Goal: Task Accomplishment & Management: Manage account settings

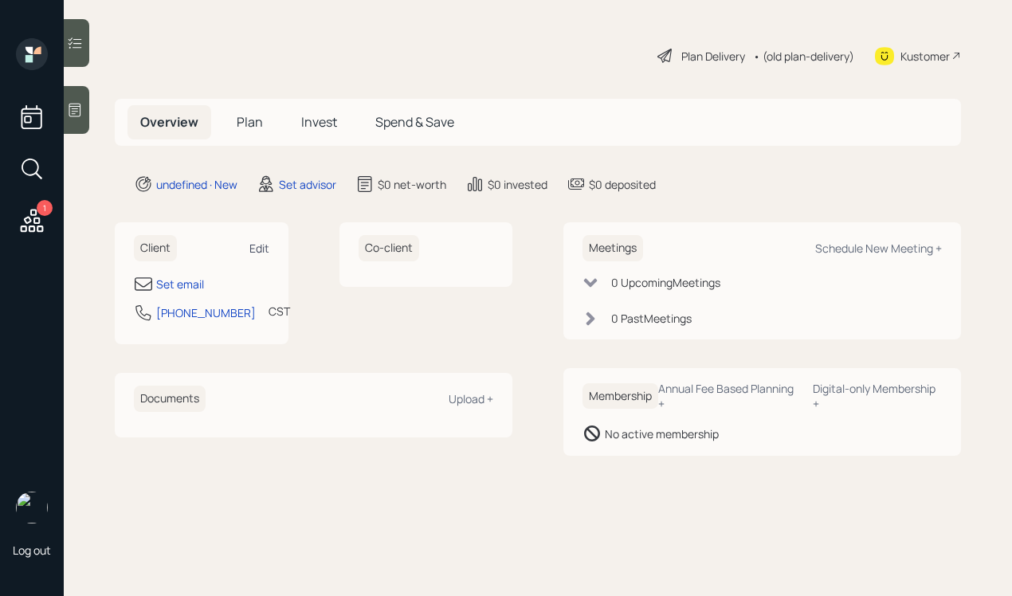
click at [267, 245] on div "Edit" at bounding box center [259, 248] width 20 height 15
select select "America/Chicago"
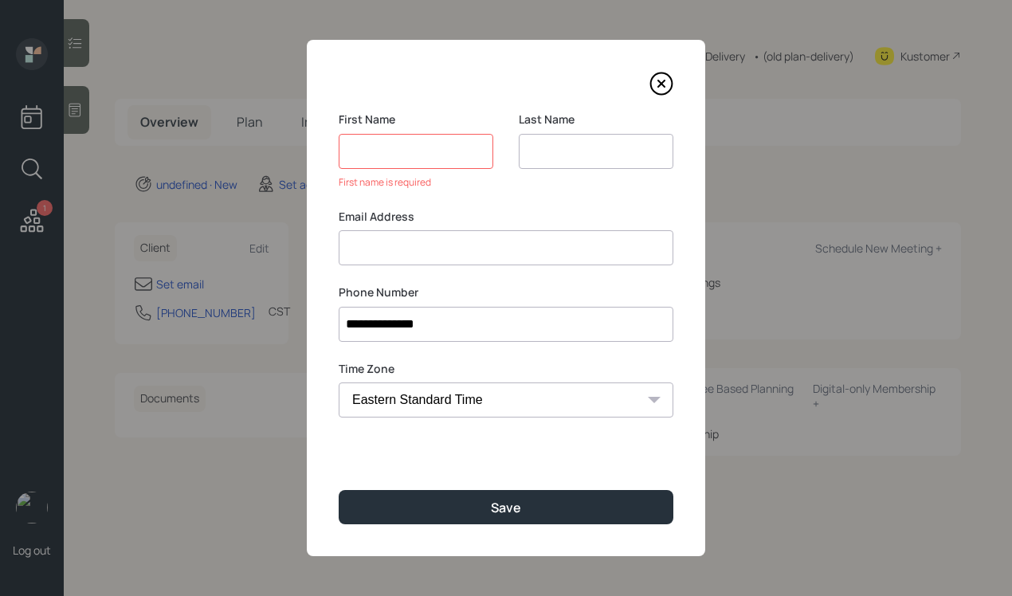
click at [484, 182] on div "First name is required" at bounding box center [416, 182] width 155 height 14
click at [472, 199] on div "First Name First name is required" at bounding box center [416, 160] width 155 height 97
click at [456, 150] on input at bounding box center [416, 151] width 155 height 35
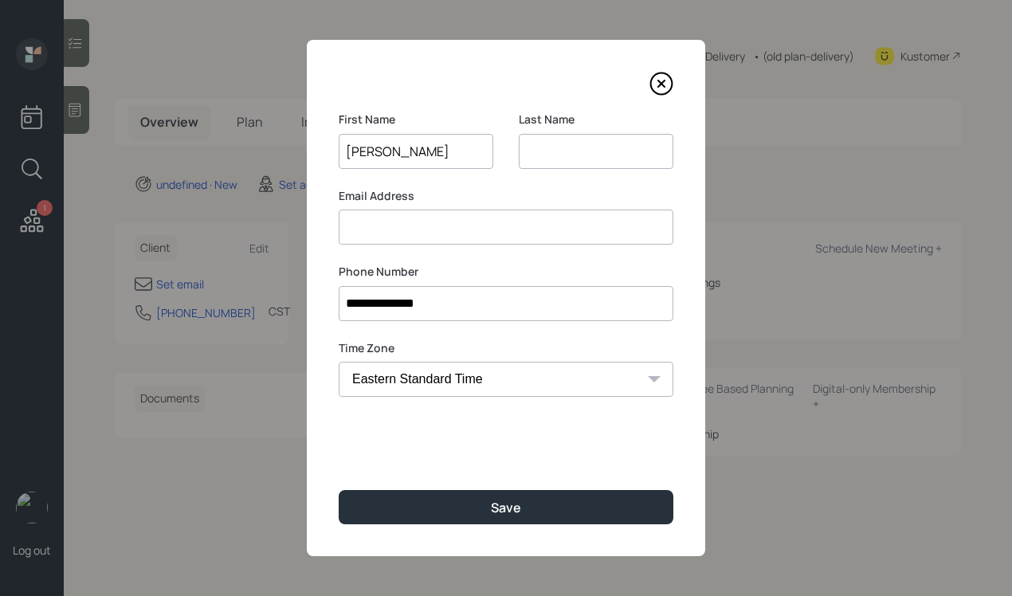
type input "Lynette"
type input "Pauly"
click at [455, 218] on input at bounding box center [506, 227] width 335 height 35
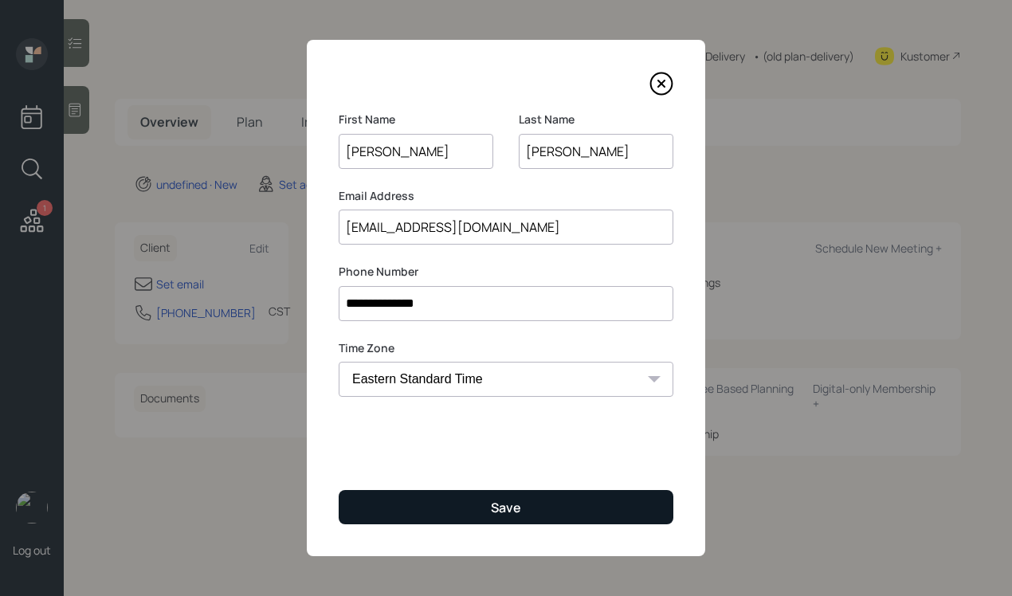
type input "lpauleau@gmail.com"
click at [489, 498] on button "Save" at bounding box center [506, 507] width 335 height 34
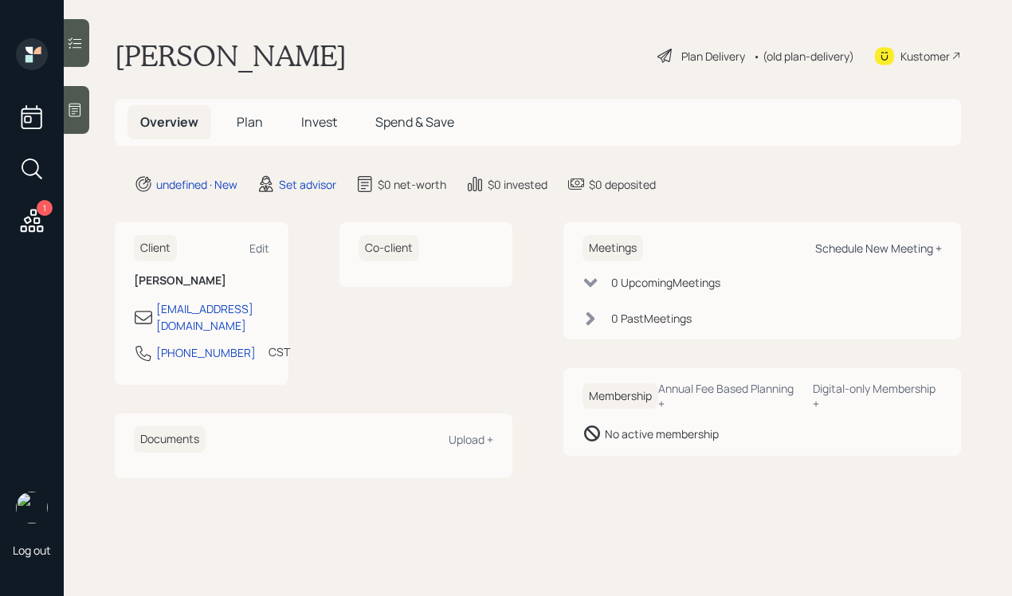
click at [834, 248] on div "Schedule New Meeting +" at bounding box center [878, 248] width 127 height 15
select select "round-robin"
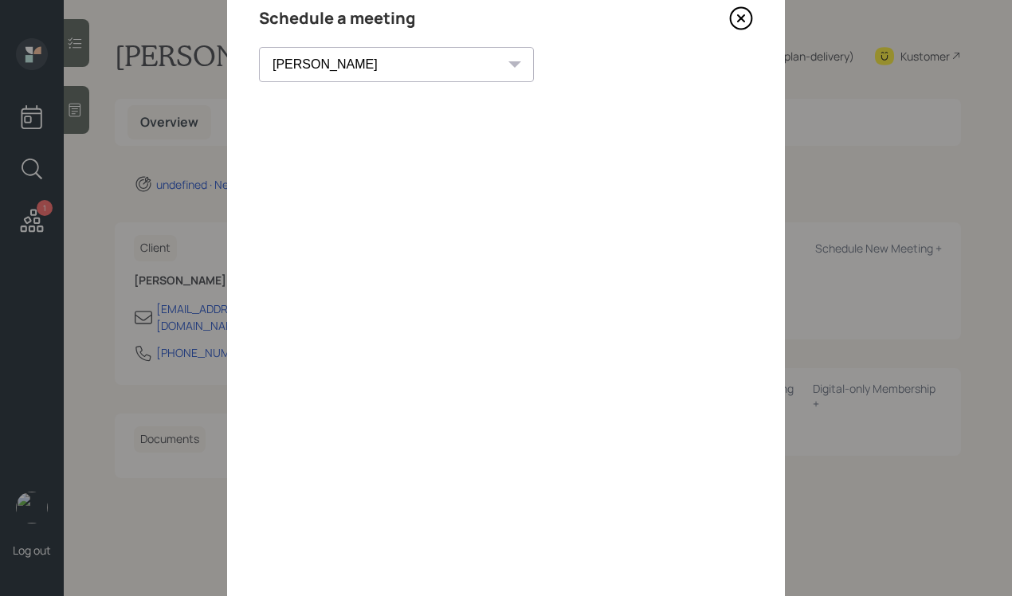
scroll to position [64, 0]
click at [745, 29] on icon at bounding box center [742, 21] width 22 height 22
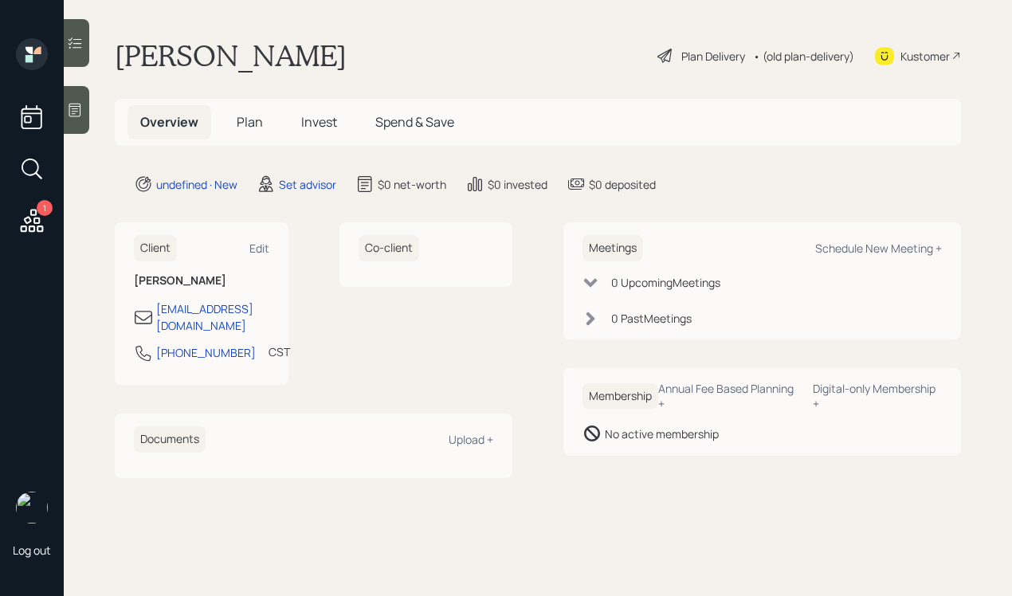
click at [84, 104] on div at bounding box center [76, 110] width 25 height 48
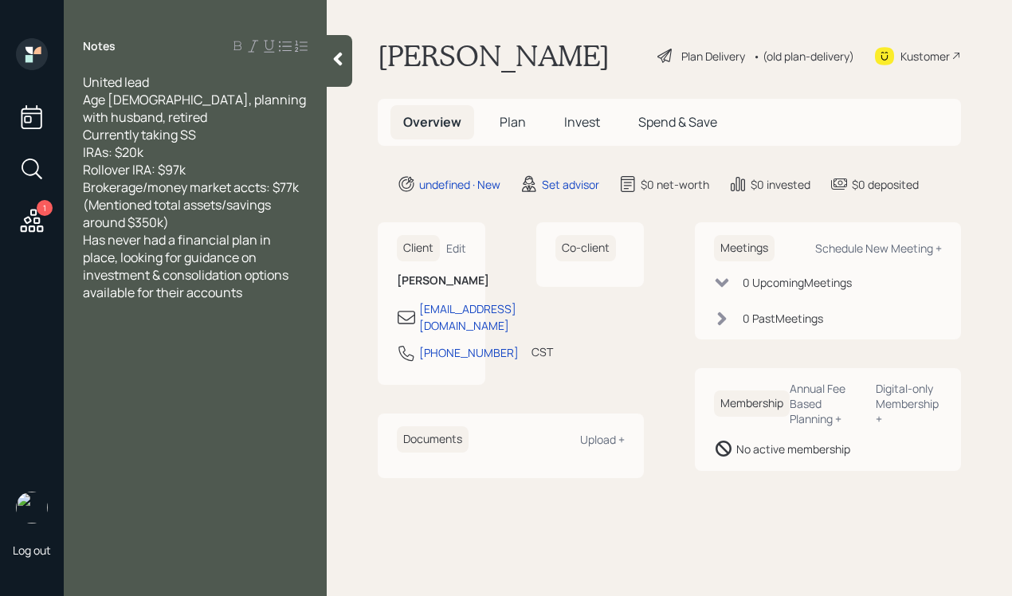
click at [186, 200] on div "(Mentioned total assets/savings around $350k)" at bounding box center [195, 213] width 225 height 35
click at [338, 56] on icon at bounding box center [338, 60] width 9 height 14
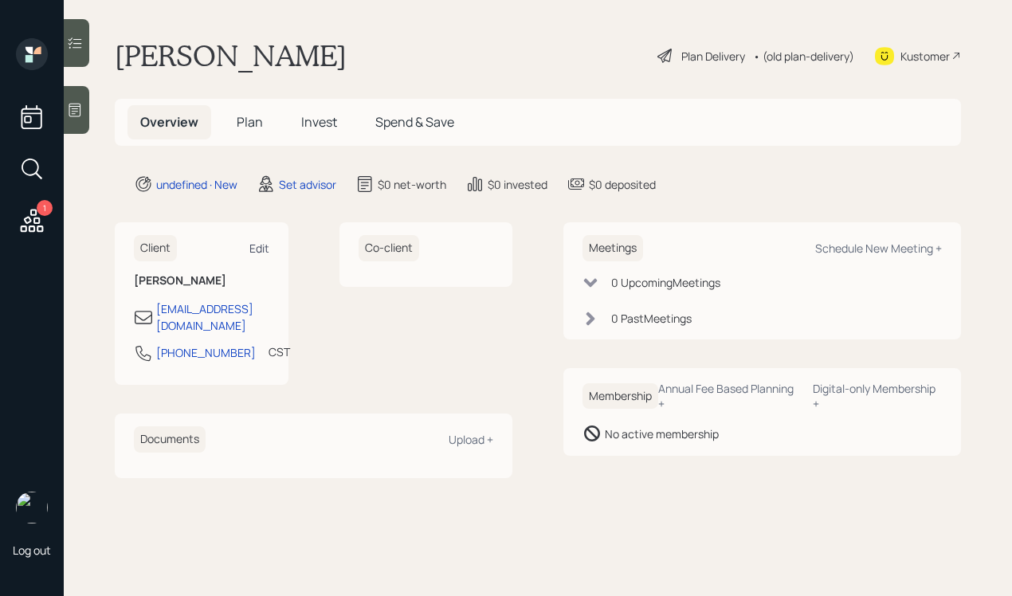
click at [257, 247] on div "Edit" at bounding box center [259, 248] width 20 height 15
select select "America/Chicago"
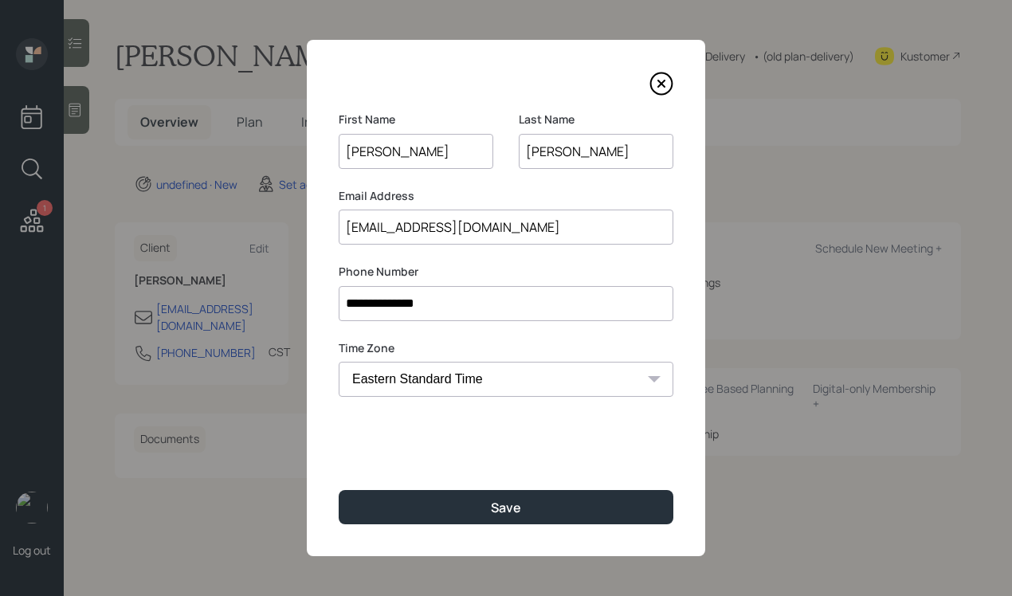
drag, startPoint x: 477, startPoint y: 308, endPoint x: 283, endPoint y: 294, distance: 194.9
click at [283, 294] on div "**********" at bounding box center [506, 298] width 1012 height 596
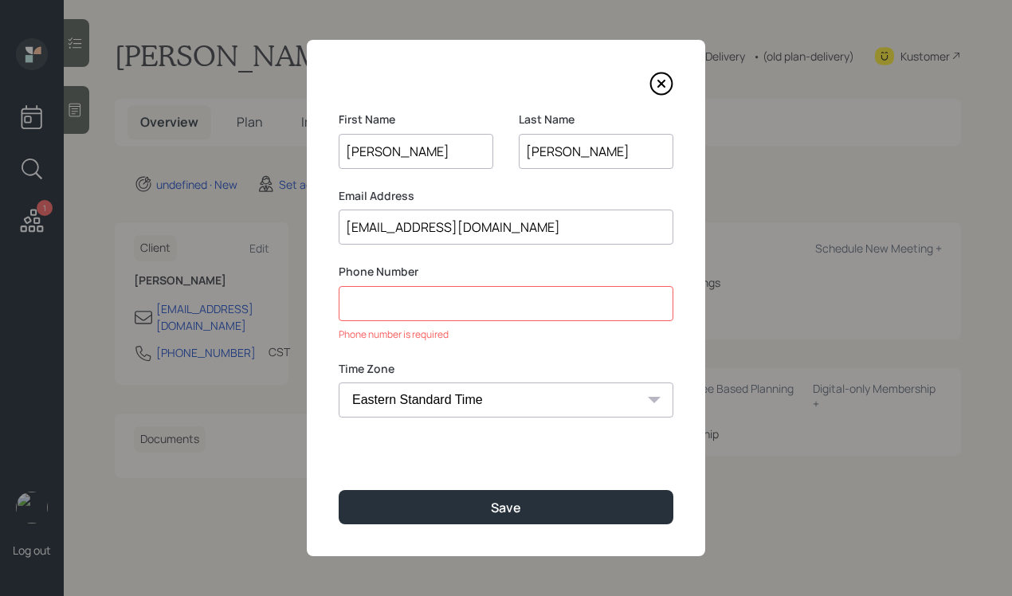
click at [662, 86] on icon at bounding box center [661, 84] width 24 height 24
